Goal: Check status: Check status

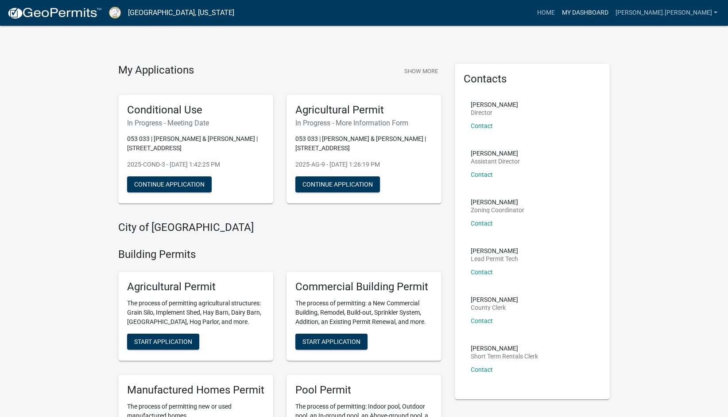
click at [572, 13] on link "My Dashboard" at bounding box center [585, 12] width 54 height 17
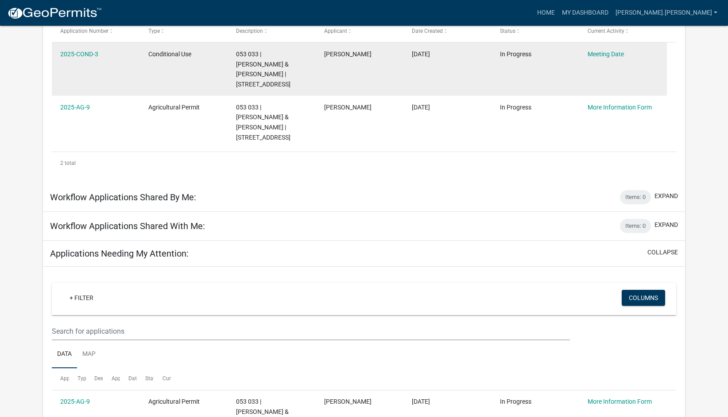
scroll to position [154, 0]
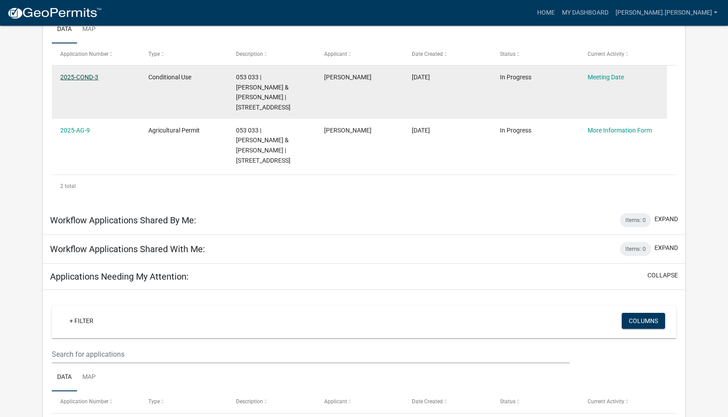
click at [94, 81] on link "2025-COND-3" at bounding box center [79, 76] width 38 height 7
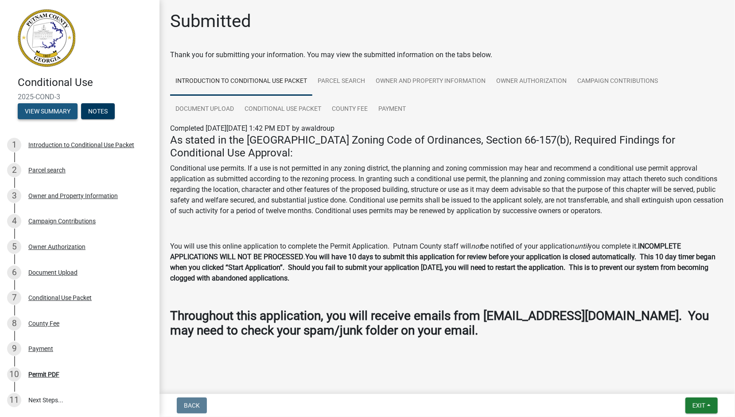
click at [61, 119] on button "View Summary" at bounding box center [48, 111] width 60 height 16
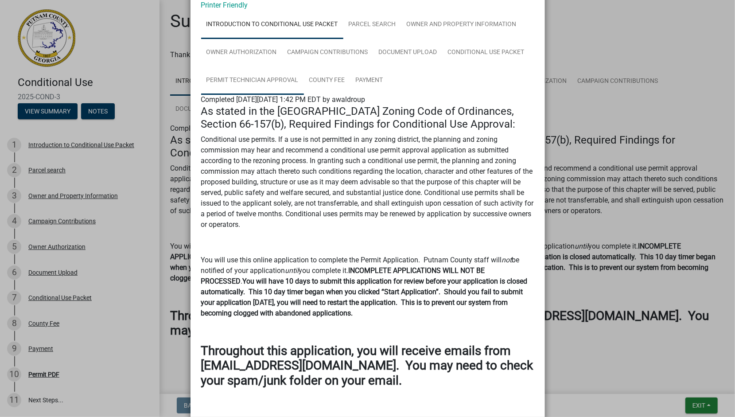
scroll to position [89, 0]
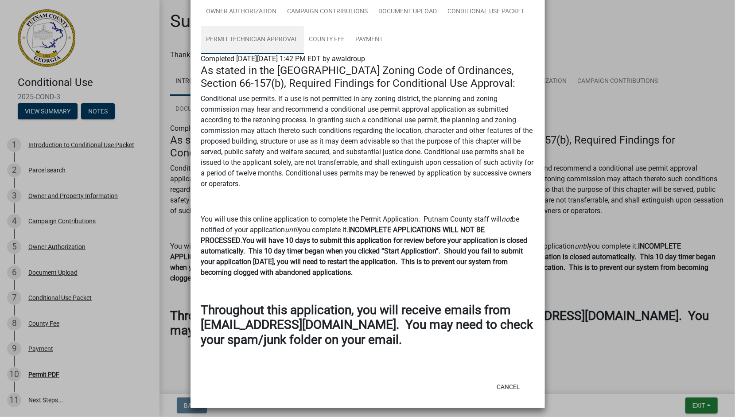
click at [304, 54] on link "Permit Technician Approval" at bounding box center [252, 40] width 103 height 28
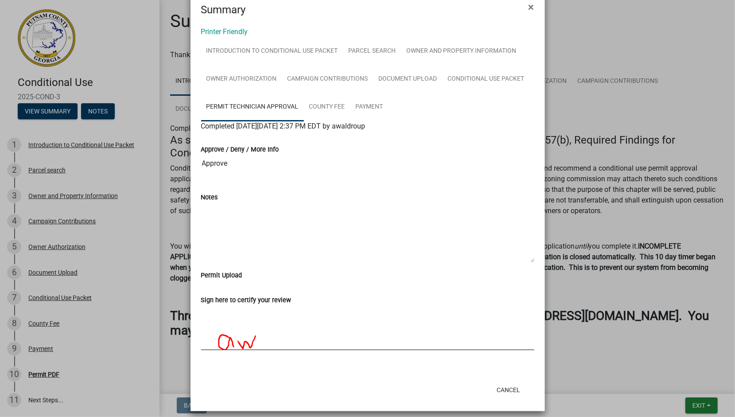
scroll to position [0, 0]
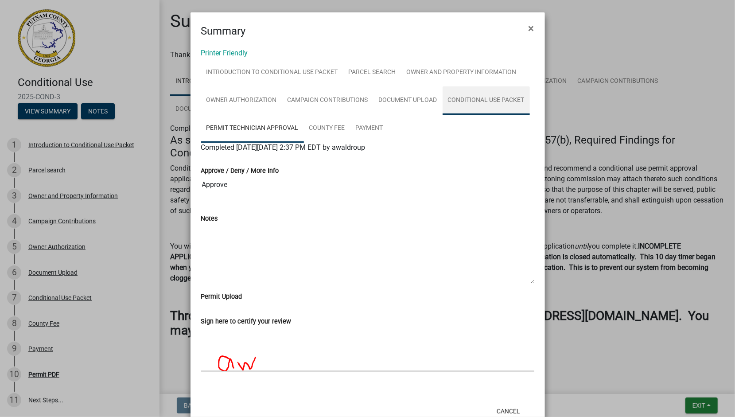
click at [442, 115] on link "Conditional Use Packet" at bounding box center [485, 100] width 87 height 28
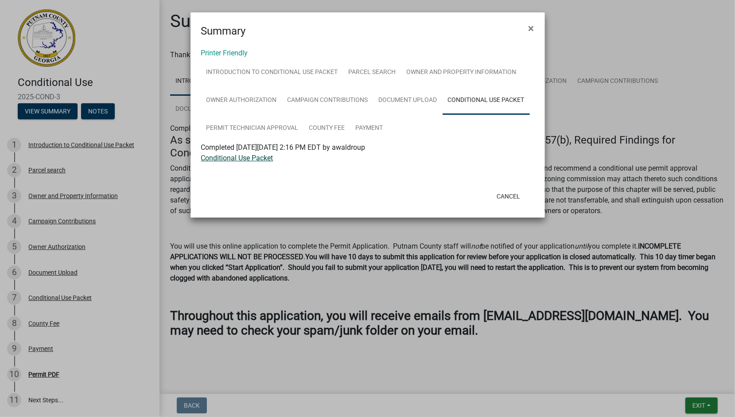
click at [248, 162] on link "Conditional Use Packet" at bounding box center [237, 158] width 72 height 8
click at [530, 35] on span "×" at bounding box center [531, 28] width 6 height 12
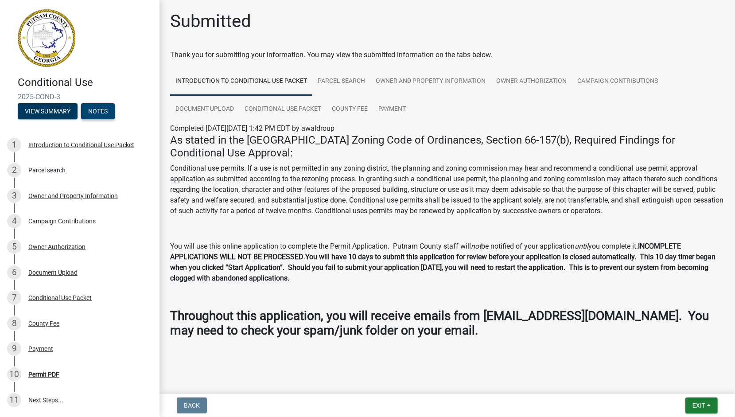
click at [81, 119] on button "Notes" at bounding box center [98, 111] width 34 height 16
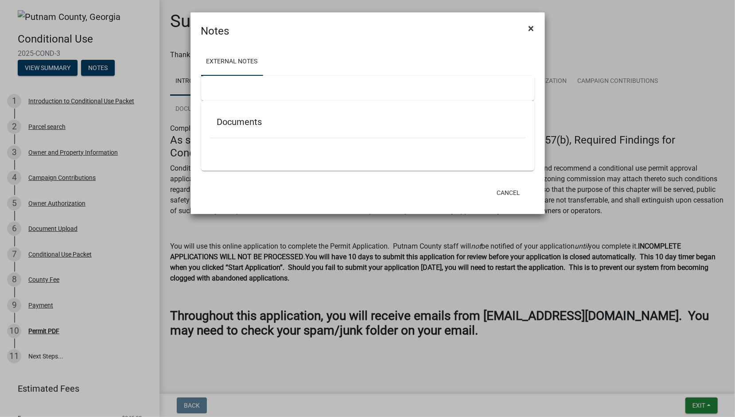
click at [530, 35] on span "×" at bounding box center [531, 28] width 6 height 12
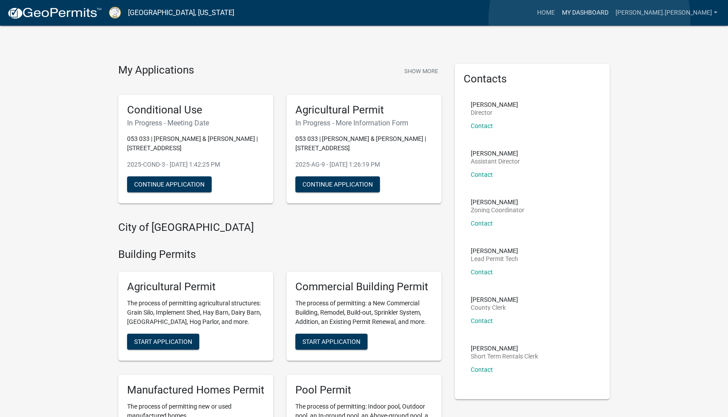
click at [589, 19] on link "My Dashboard" at bounding box center [585, 12] width 54 height 17
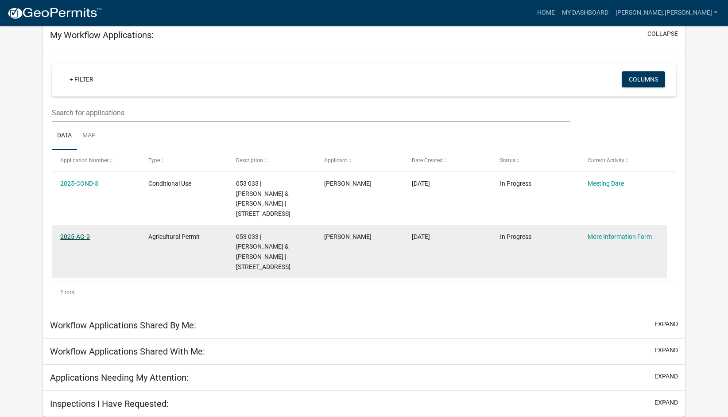
scroll to position [198, 0]
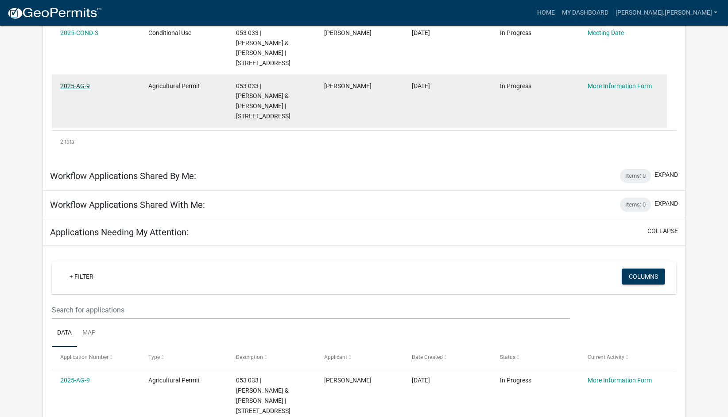
click at [76, 89] on link "2025-AG-9" at bounding box center [75, 85] width 30 height 7
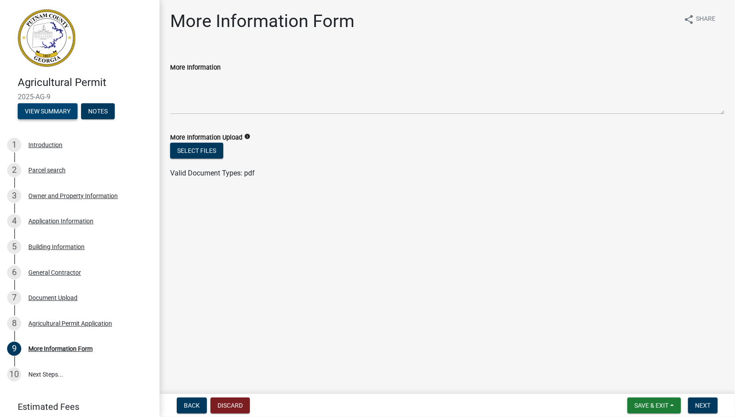
click at [73, 119] on button "View Summary" at bounding box center [48, 111] width 60 height 16
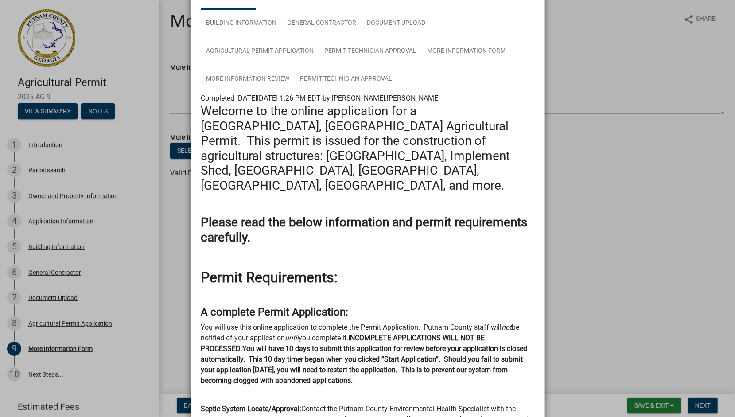
scroll to position [89, 0]
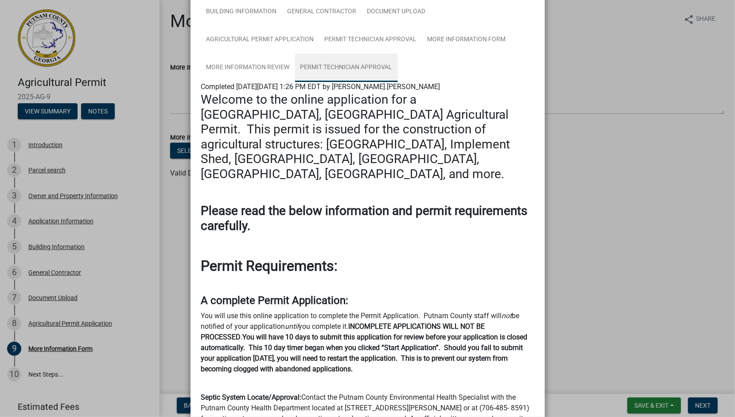
click at [398, 82] on link "Permit Technician Approval" at bounding box center [346, 68] width 103 height 28
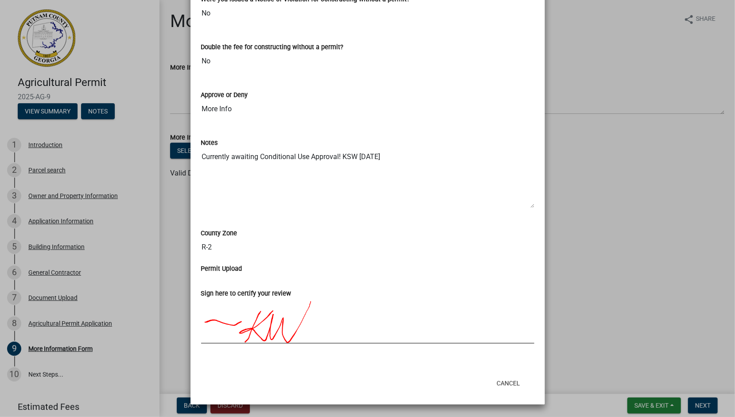
scroll to position [634, 0]
drag, startPoint x: 495, startPoint y: 371, endPoint x: 495, endPoint y: 365, distance: 6.2
click at [494, 375] on button "Cancel" at bounding box center [508, 383] width 38 height 16
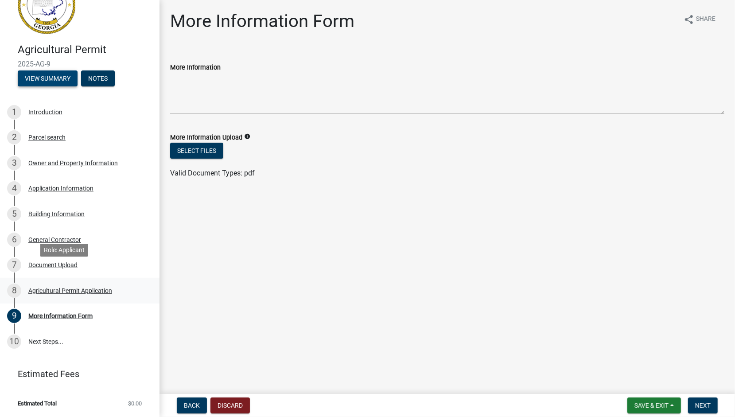
scroll to position [221, 0]
click at [87, 313] on div "More Information Form" at bounding box center [60, 316] width 64 height 6
click at [77, 262] on div "Document Upload" at bounding box center [52, 265] width 49 height 6
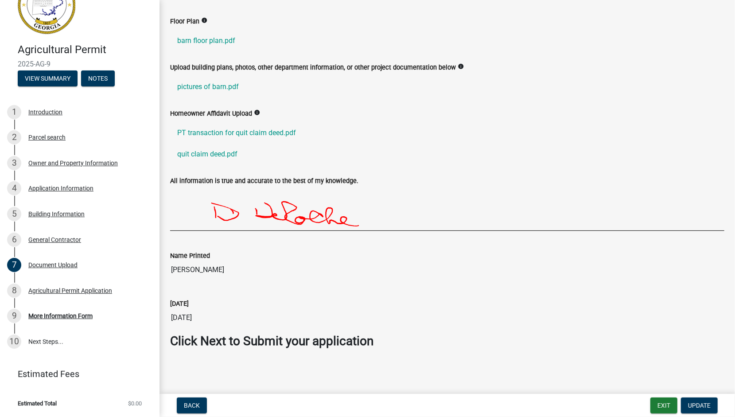
scroll to position [310, 0]
click at [63, 287] on div "Agricultural Permit Application" at bounding box center [70, 290] width 84 height 6
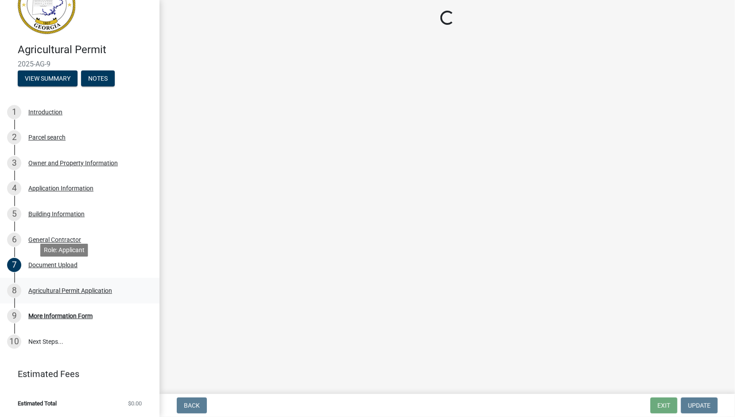
scroll to position [0, 0]
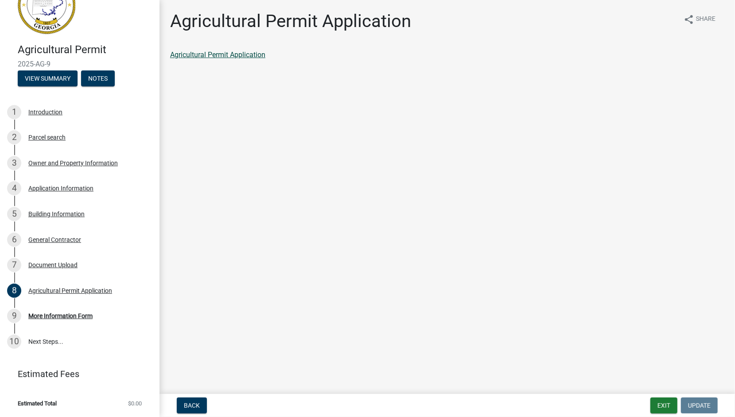
click at [237, 59] on link "Agricultural Permit Application" at bounding box center [217, 54] width 95 height 8
